Goal: Task Accomplishment & Management: Use online tool/utility

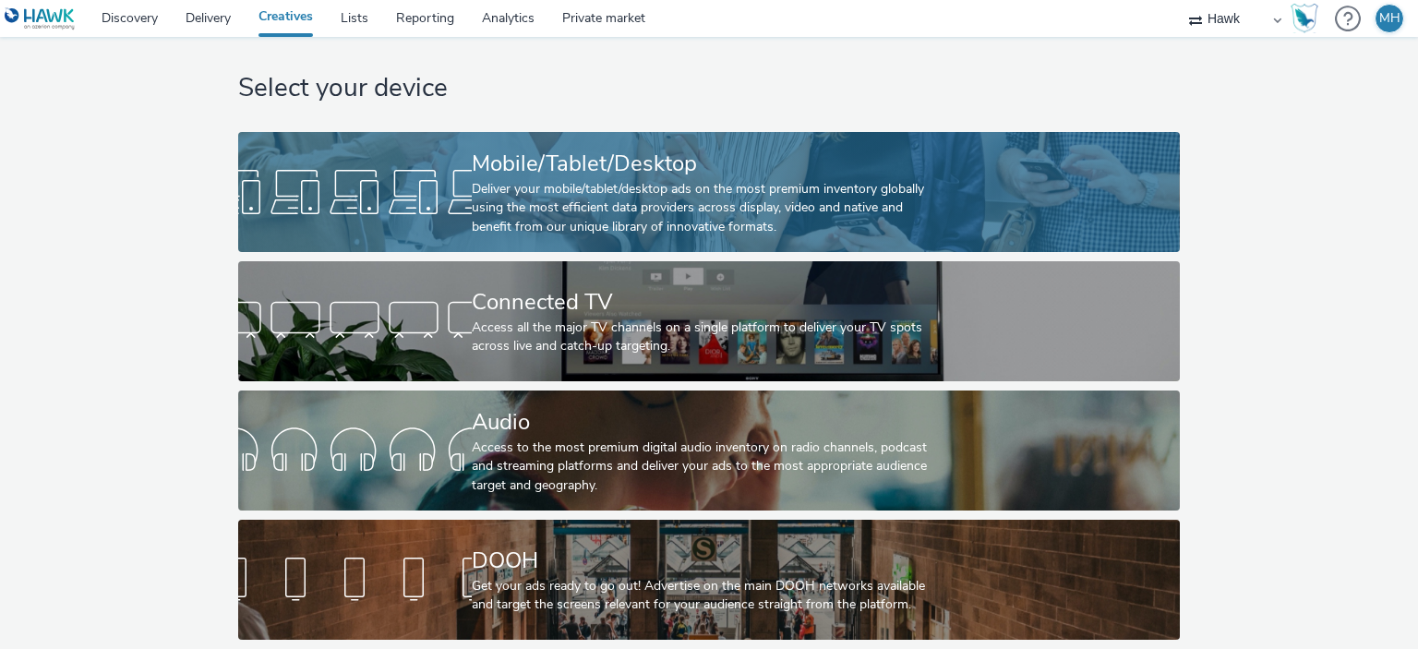
scroll to position [30, 0]
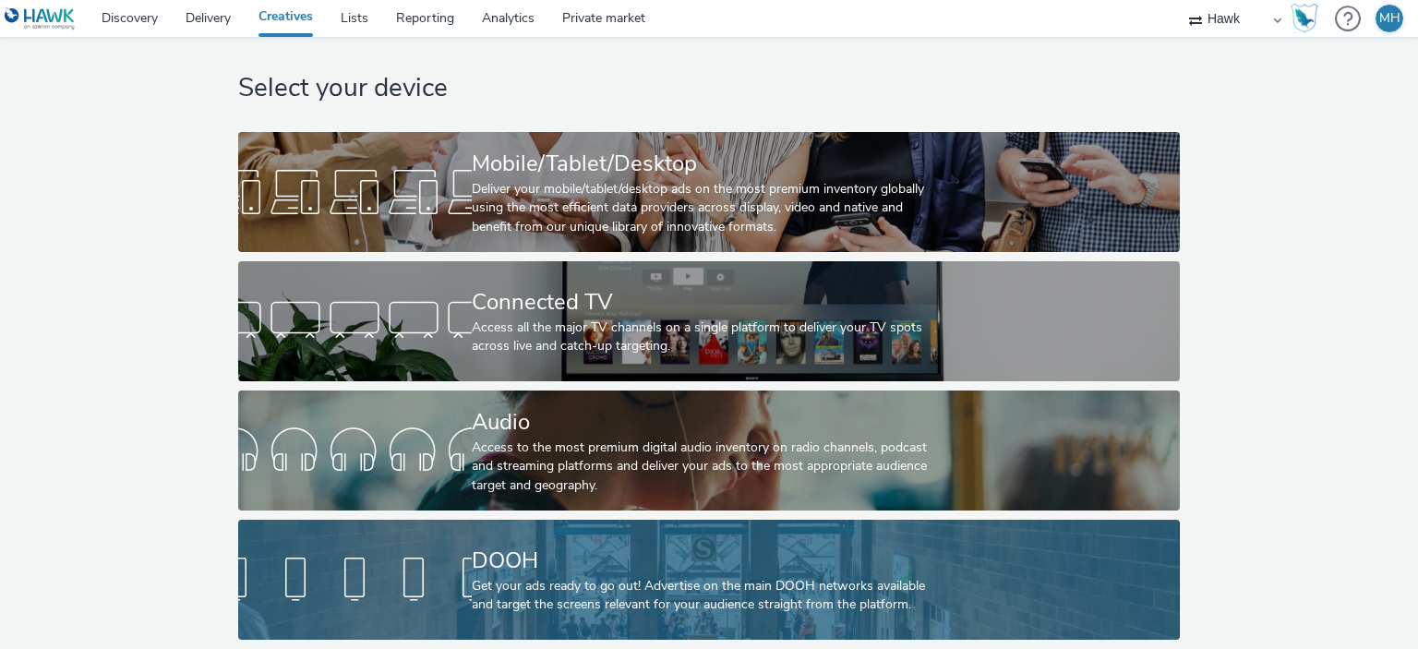
click at [406, 586] on div at bounding box center [355, 579] width 234 height 59
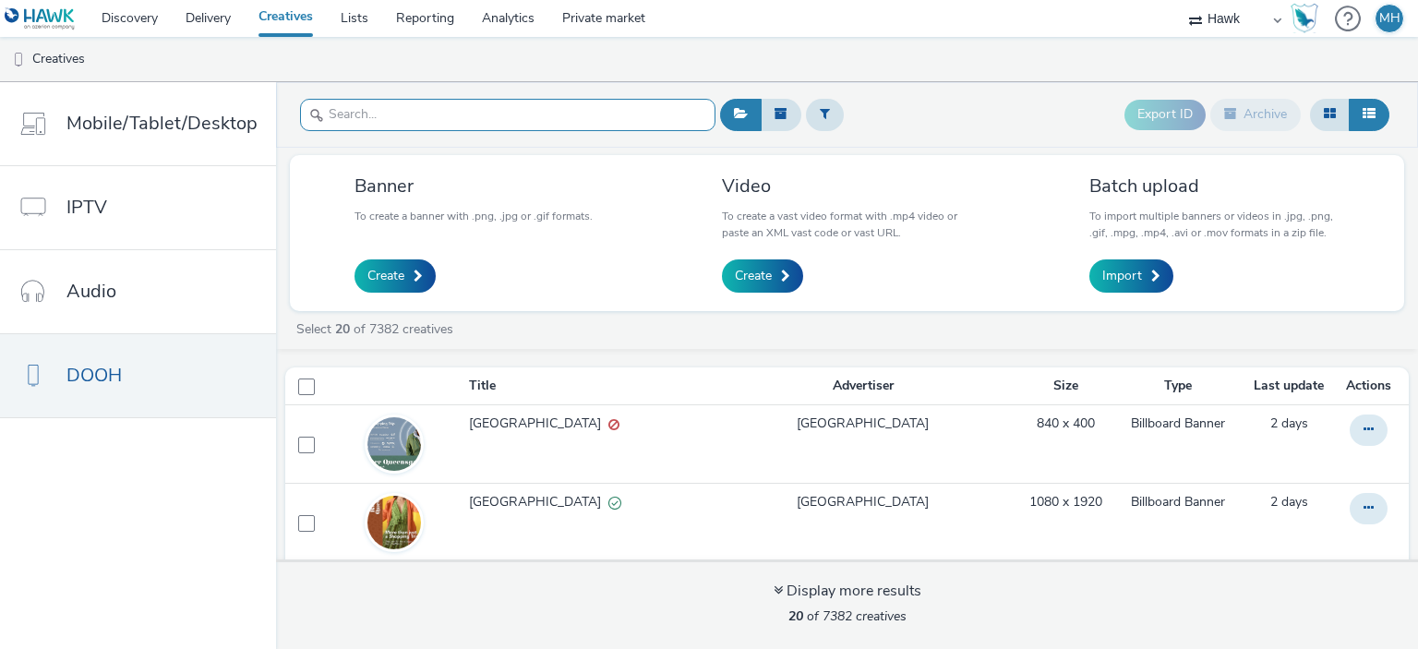
click at [553, 110] on input "text" at bounding box center [507, 115] width 415 height 32
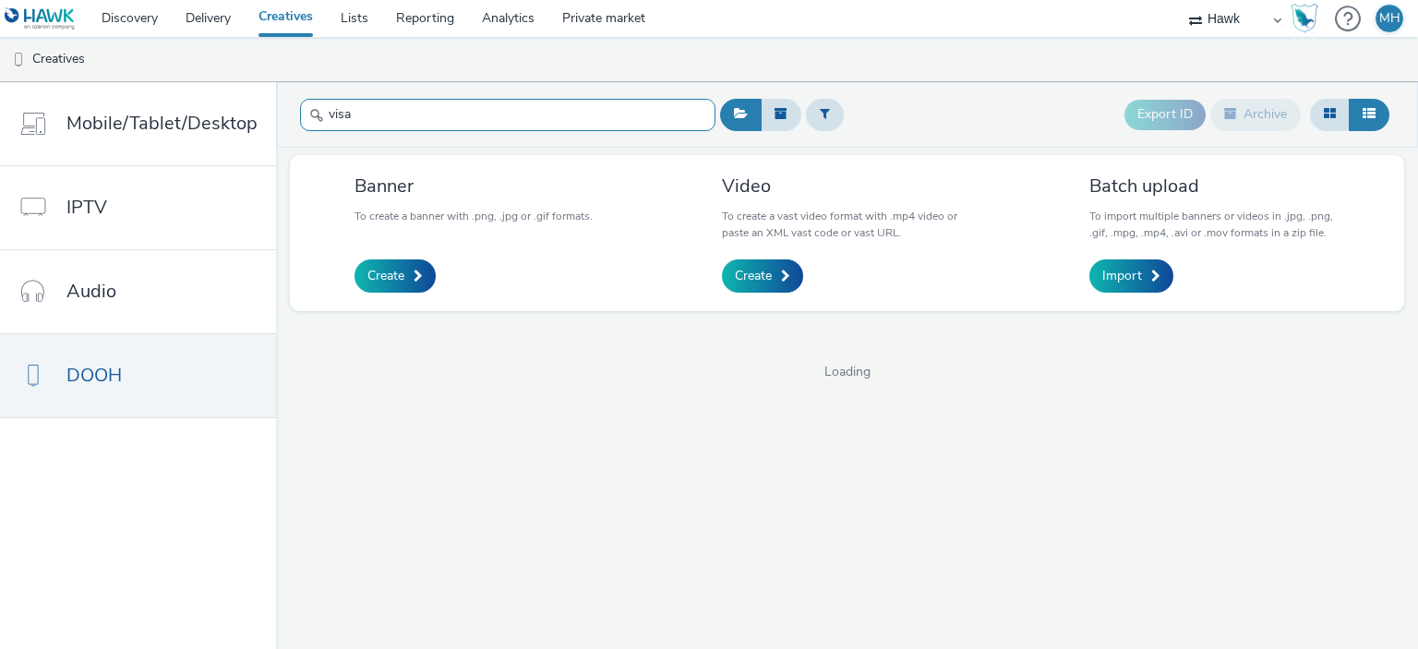
type input "visa"
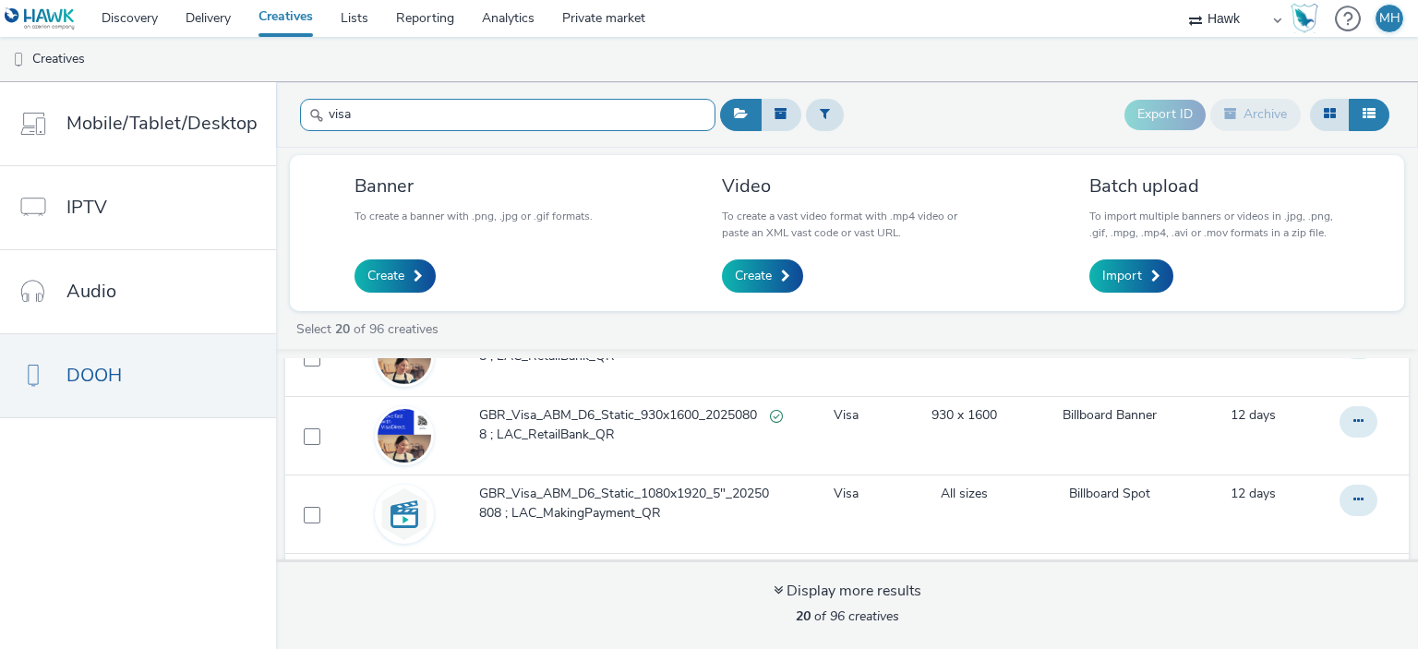
scroll to position [1249, 0]
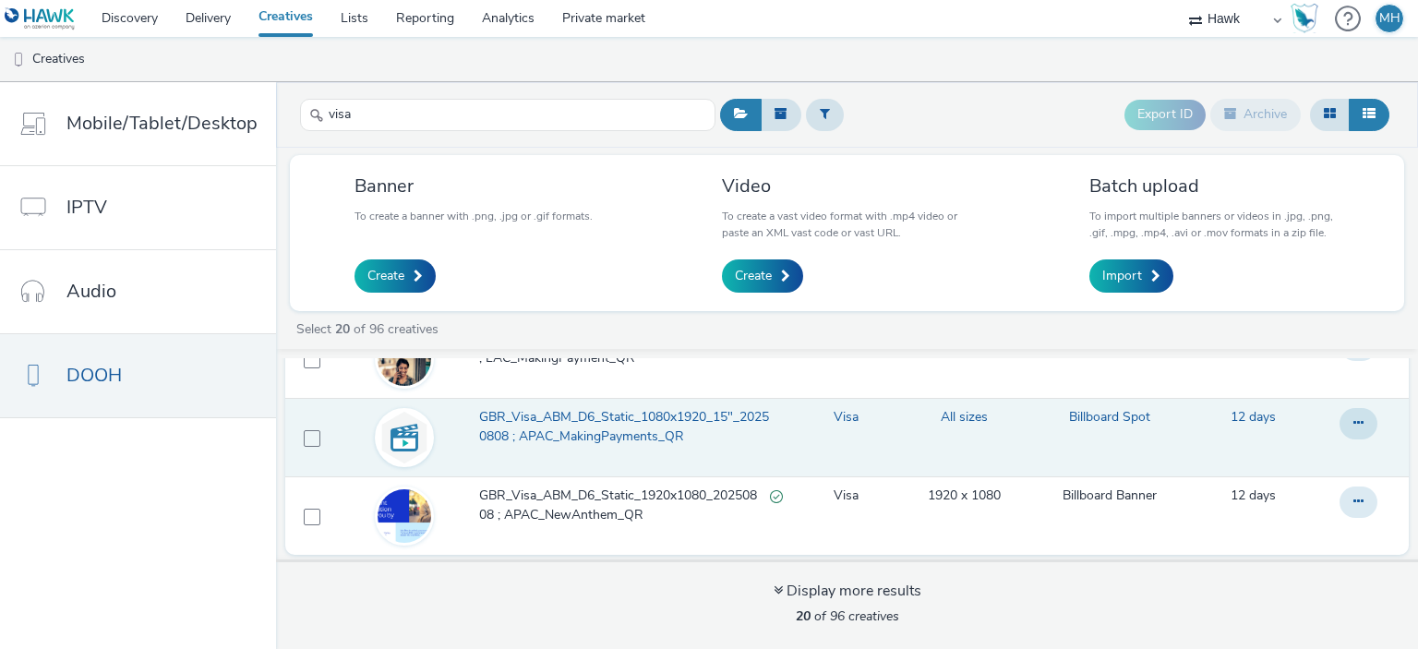
click at [623, 437] on span "GBR_Visa_ABM_D6_Static_1080x1920_15"_20250808 ; APAC_MakingPayments_QR" at bounding box center [631, 427] width 304 height 38
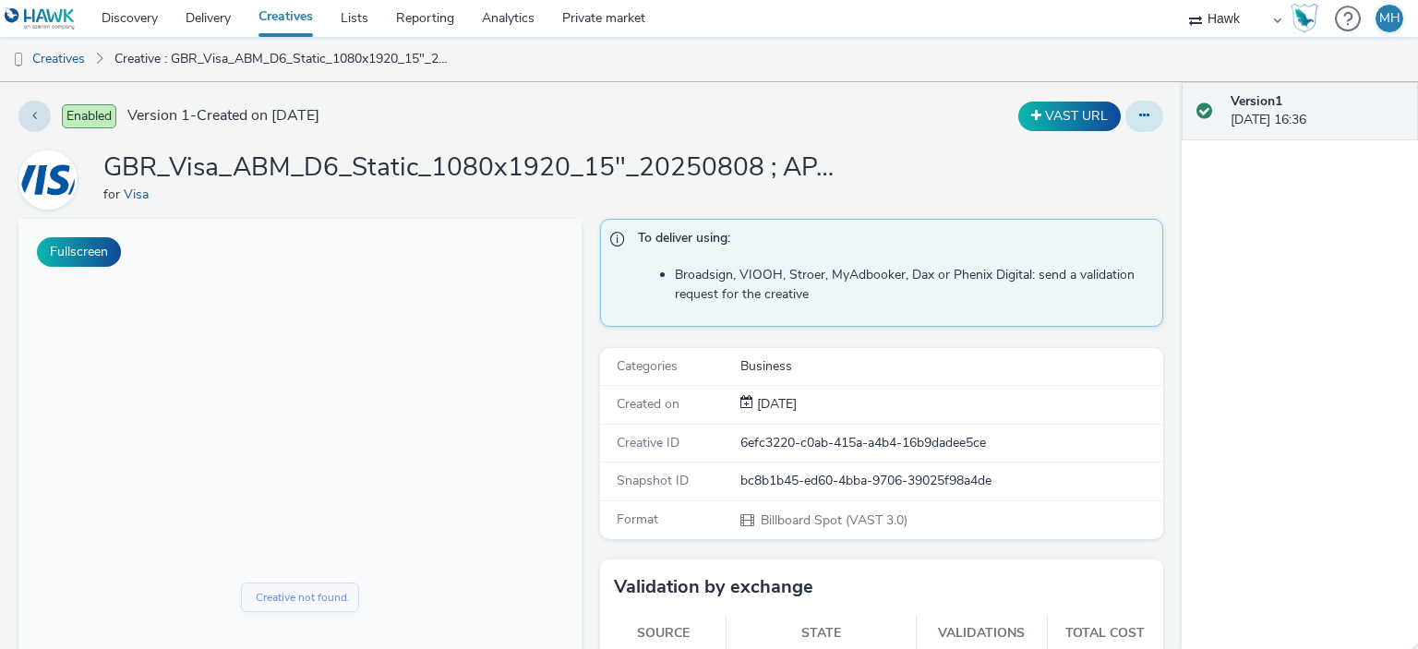
click at [1135, 106] on button at bounding box center [1144, 116] width 38 height 31
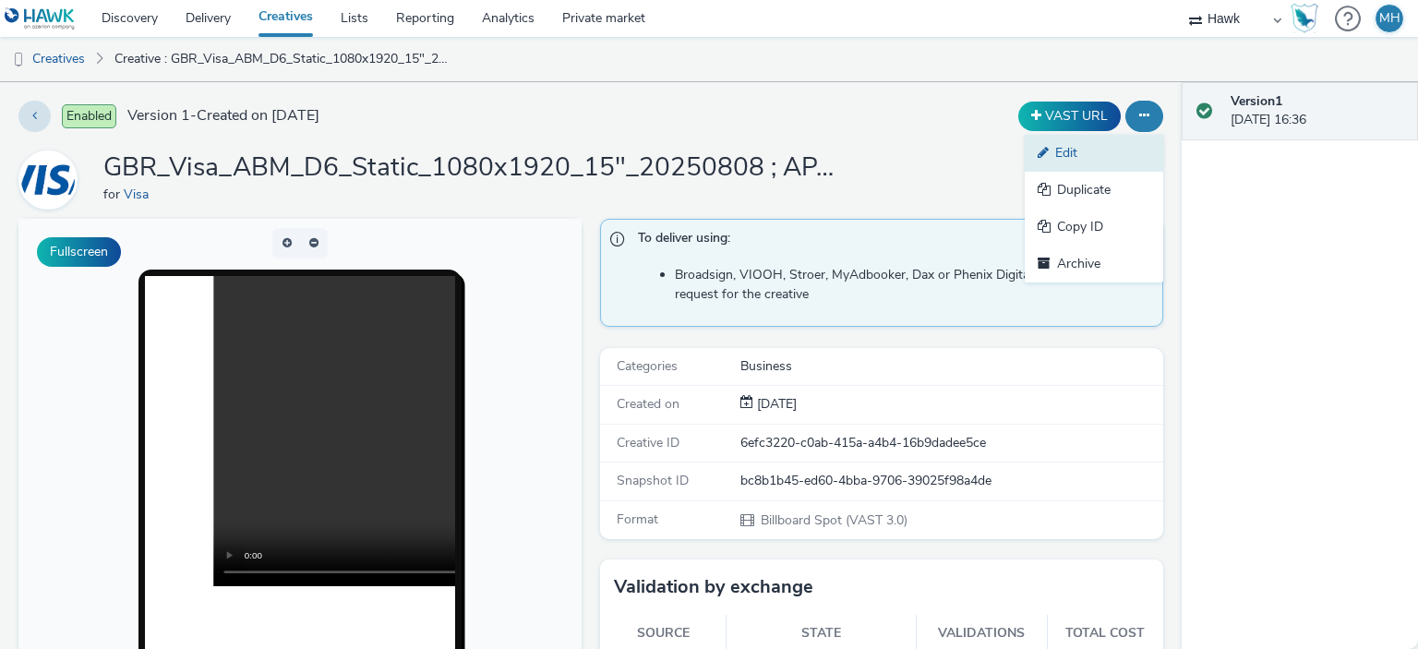
click at [1123, 158] on link "Edit" at bounding box center [1094, 153] width 138 height 37
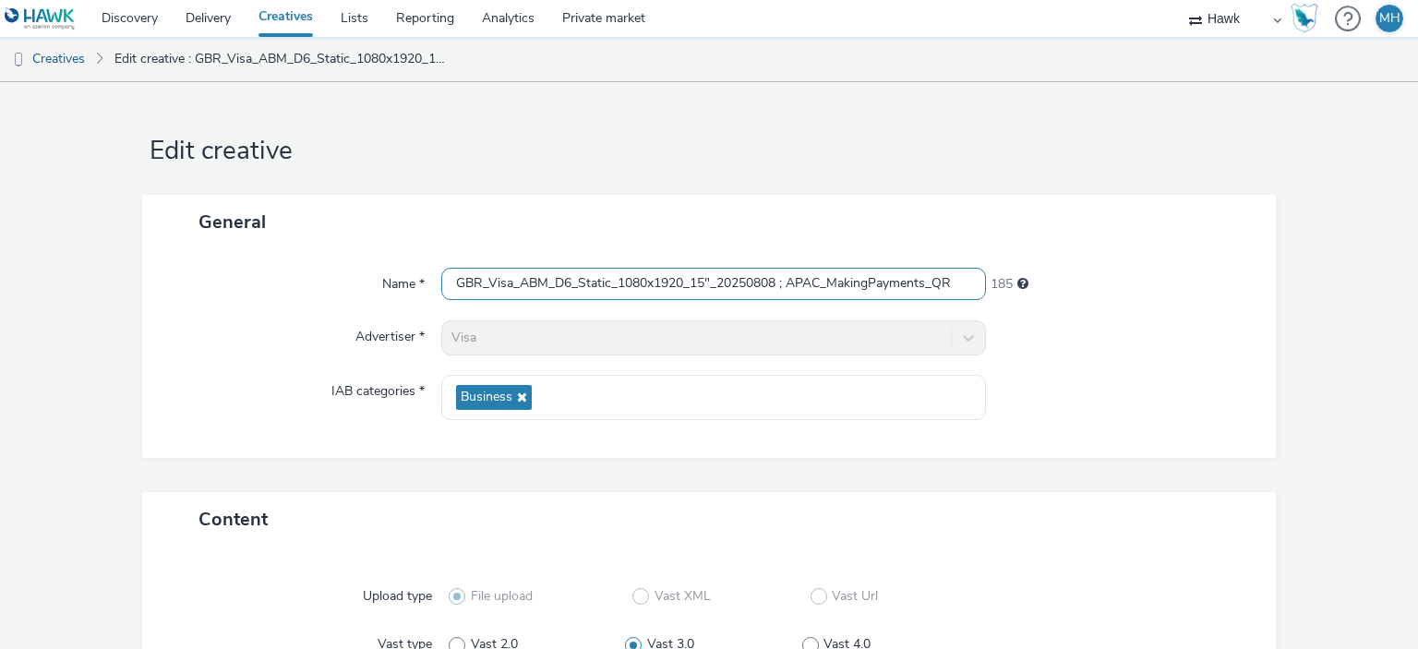
drag, startPoint x: 611, startPoint y: 277, endPoint x: 1143, endPoint y: 269, distance: 531.8
click at [1143, 269] on div "Name * GBR_Visa_ABM_D6_Static_1080x1920_15"_20250808 ; APAC_MakingPayments_QR 1…" at bounding box center [710, 284] width 1098 height 33
click at [1143, 269] on div "185" at bounding box center [1122, 281] width 272 height 26
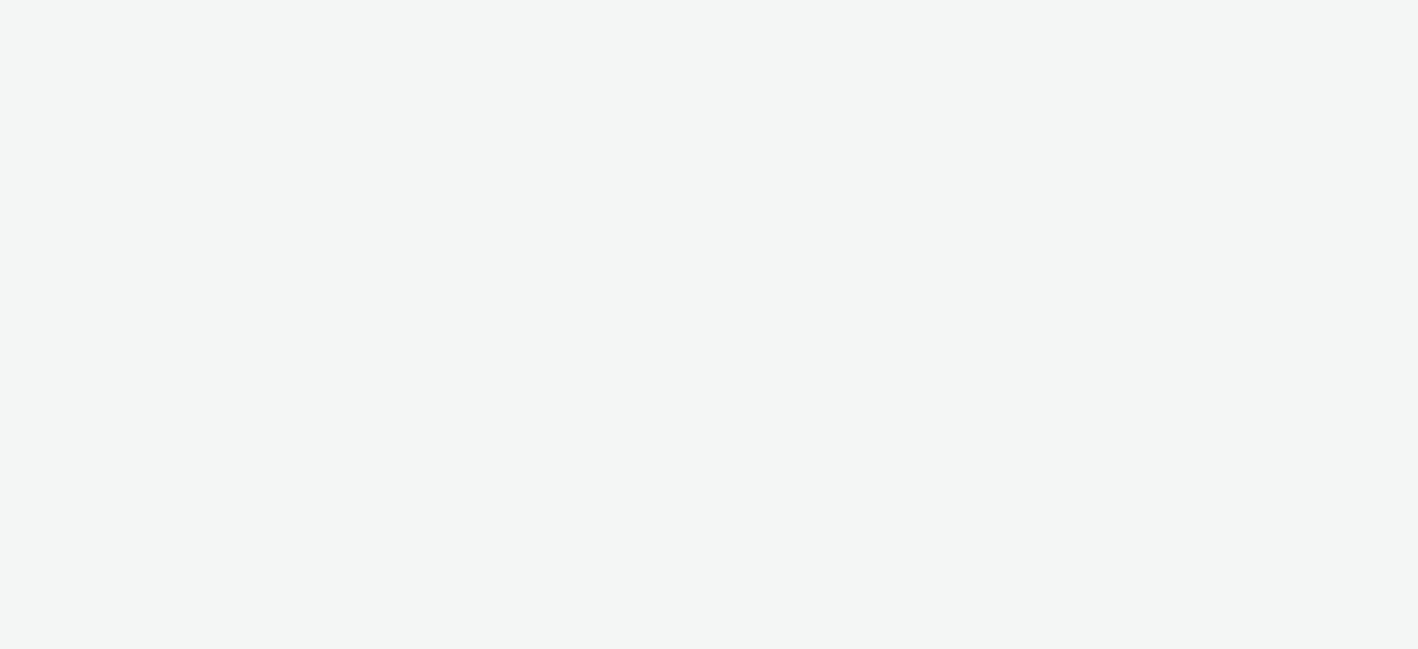
select select "23ac11bc-76f7-45aa-bb6e-913a84dd47ea"
